Goal: Transaction & Acquisition: Purchase product/service

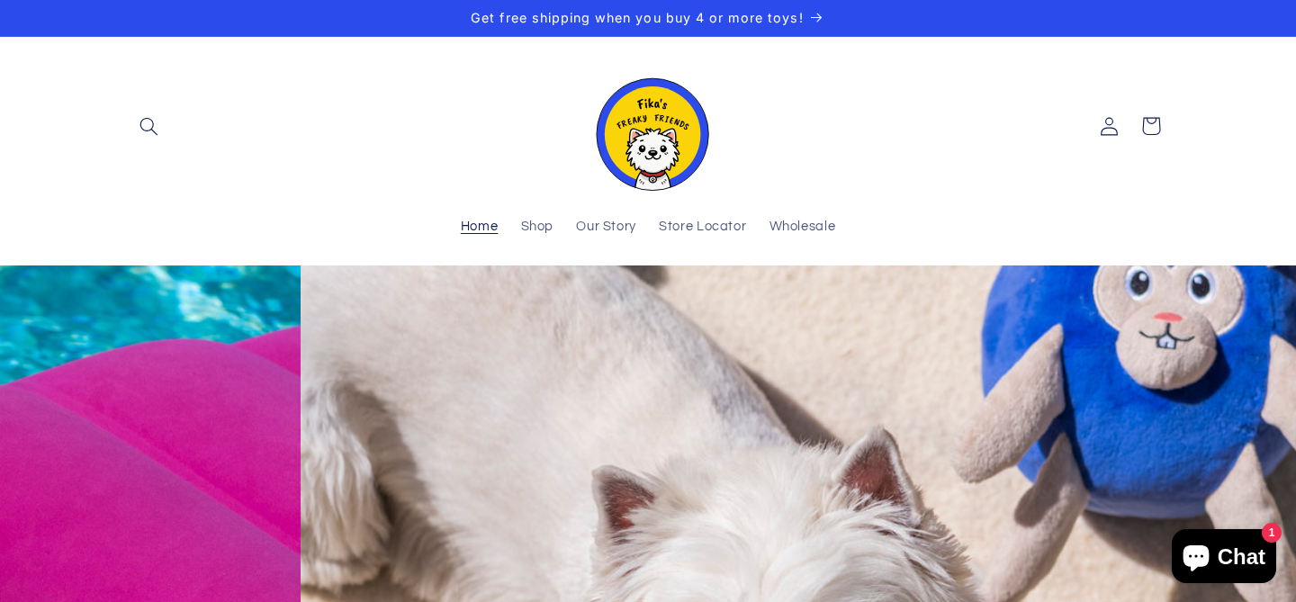
scroll to position [0, 1296]
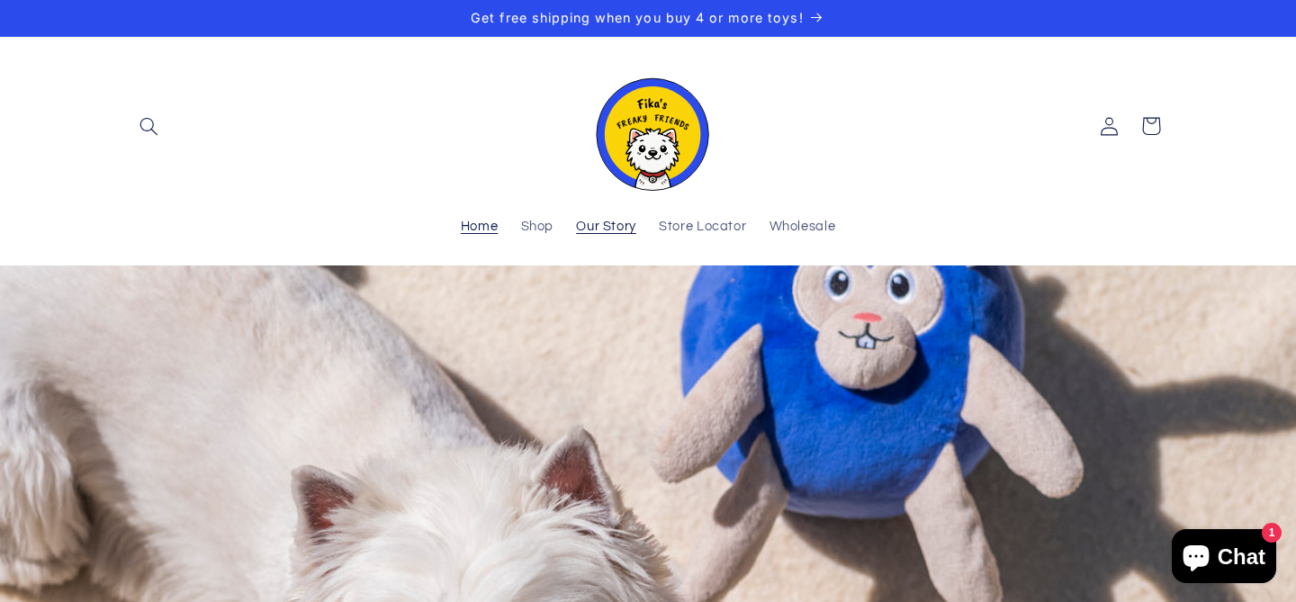
click at [592, 227] on span "Our Story" at bounding box center [606, 227] width 60 height 17
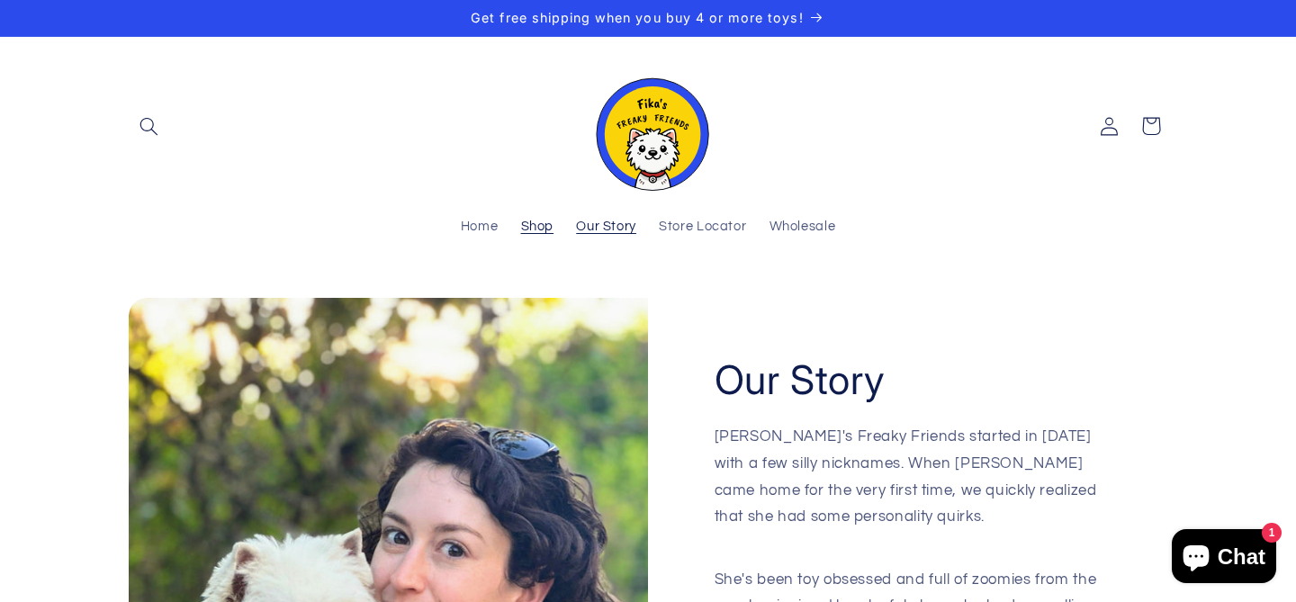
click at [548, 227] on span "Shop" at bounding box center [537, 227] width 33 height 17
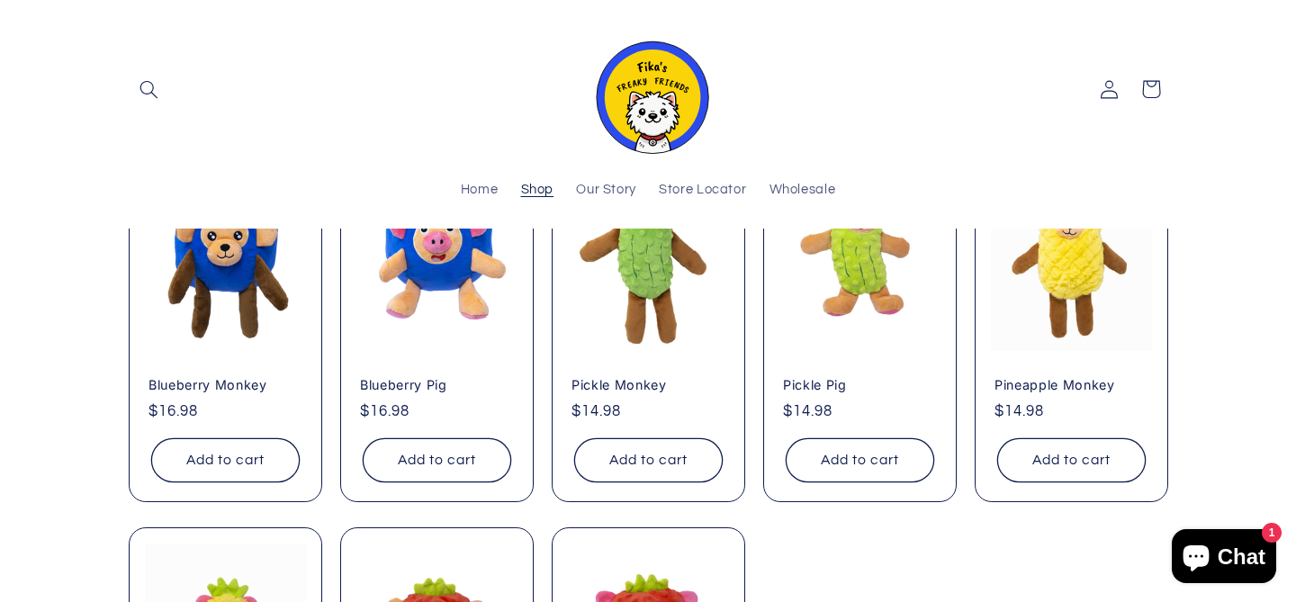
scroll to position [299, 0]
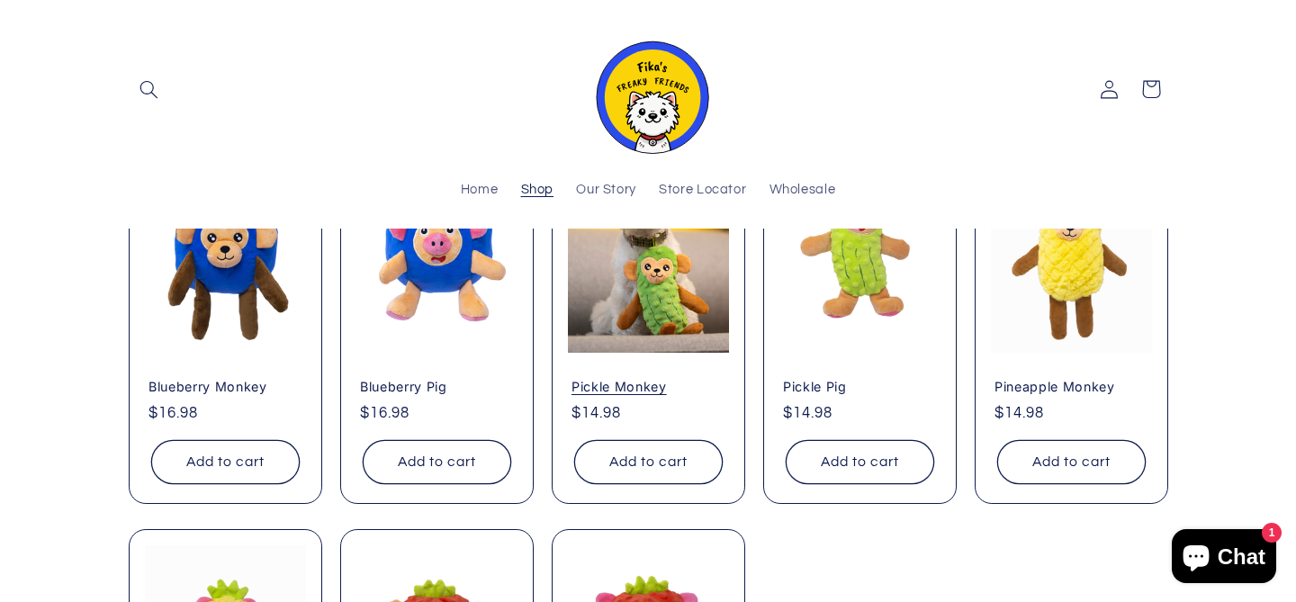
click at [645, 379] on link "Pickle Monkey" at bounding box center [648, 387] width 154 height 16
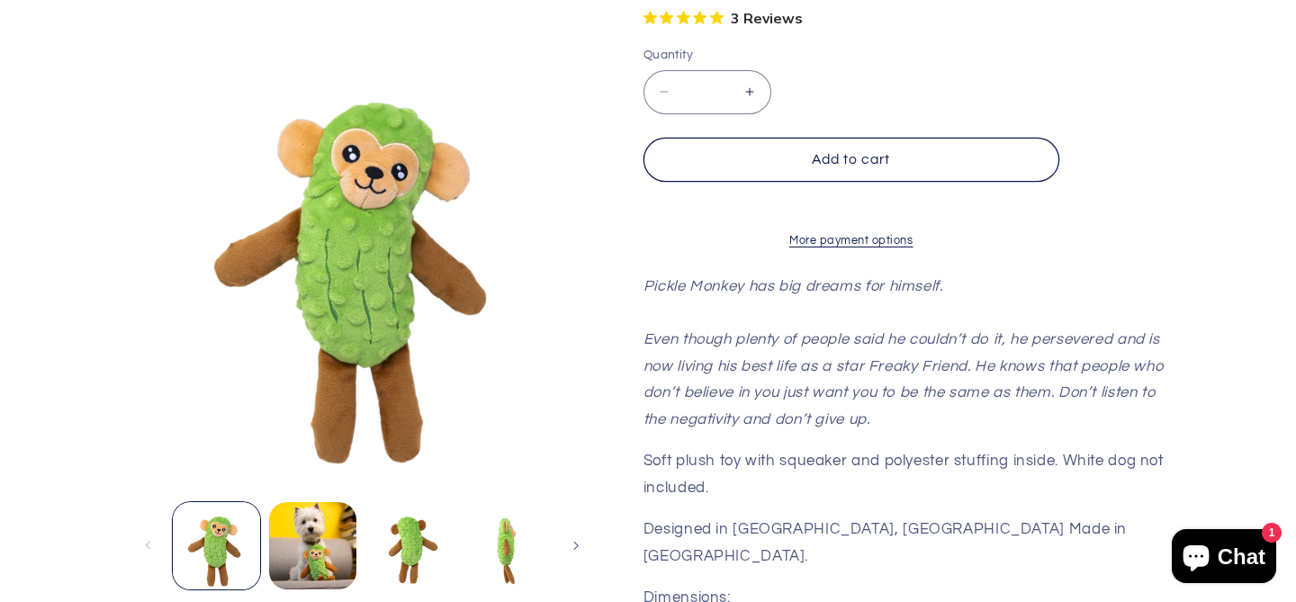
scroll to position [480, 0]
